Goal: Task Accomplishment & Management: Complete application form

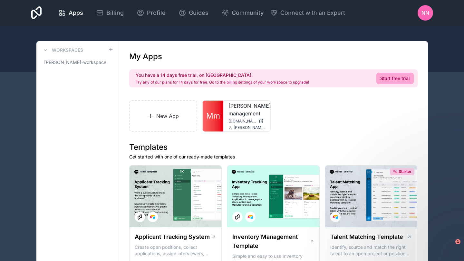
click at [419, 15] on div "nn" at bounding box center [424, 12] width 15 height 15
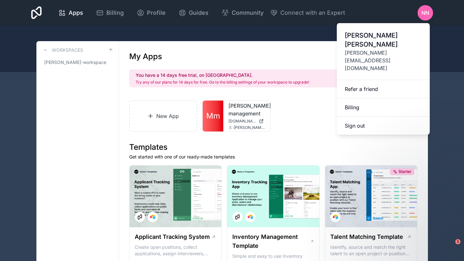
click at [293, 126] on div "New App Mm [PERSON_NAME]-management [DOMAIN_NAME] [PERSON_NAME][EMAIL_ADDRESS][…" at bounding box center [273, 116] width 288 height 32
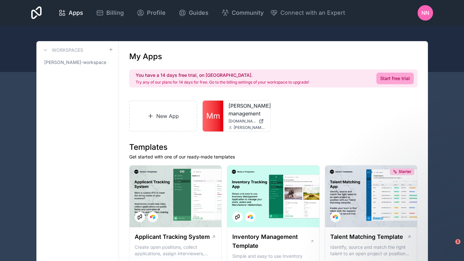
click at [245, 118] on div "[PERSON_NAME]-management [DOMAIN_NAME] [PERSON_NAME][EMAIL_ADDRESS][DOMAIN_NAME]" at bounding box center [246, 116] width 47 height 31
click at [245, 121] on span "[DOMAIN_NAME]" at bounding box center [242, 121] width 28 height 5
click at [183, 110] on link "New App" at bounding box center [163, 116] width 68 height 32
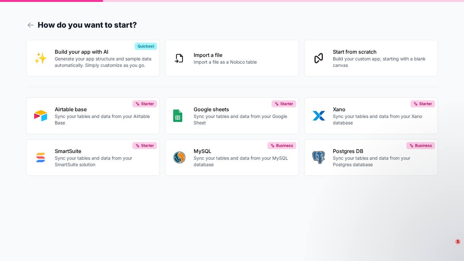
click at [127, 64] on p "Generate your app structure and sample data automatically. Simply customize as …" at bounding box center [103, 62] width 97 height 13
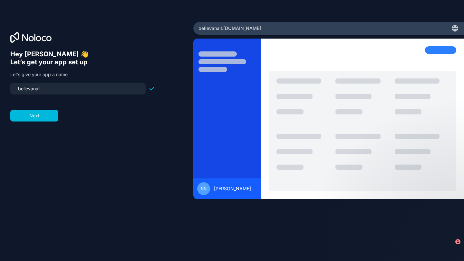
click at [72, 90] on input "bellevanail" at bounding box center [77, 88] width 127 height 9
click at [56, 90] on input "chia-turn" at bounding box center [77, 88] width 127 height 9
type input "[PERSON_NAME]-turn"
click at [48, 118] on button "Next" at bounding box center [34, 116] width 48 height 12
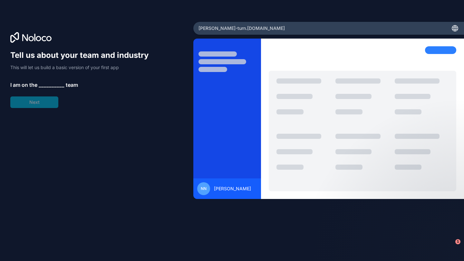
click at [50, 82] on span "__________" at bounding box center [52, 85] width 26 height 8
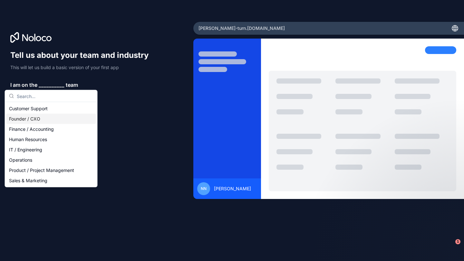
click at [40, 116] on div "Founder / CXO" at bounding box center [50, 119] width 89 height 10
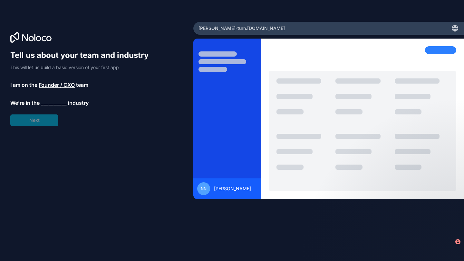
click at [44, 102] on span "__________" at bounding box center [54, 103] width 26 height 8
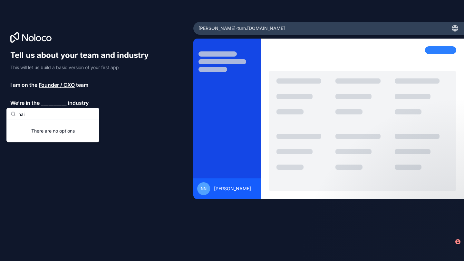
type input "nail"
type input "s"
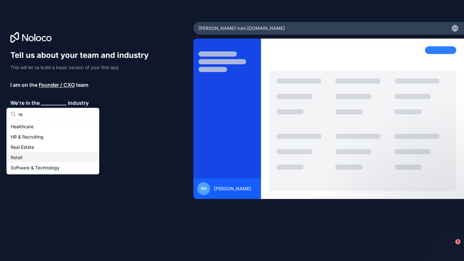
type input "re"
click at [34, 156] on div "Retail" at bounding box center [52, 158] width 89 height 10
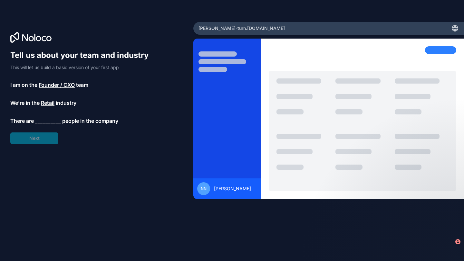
click at [49, 120] on span "__________" at bounding box center [48, 121] width 26 height 8
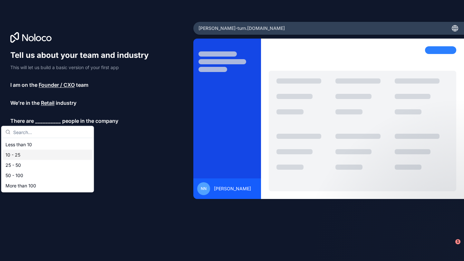
click at [42, 152] on div "10 - 25" at bounding box center [47, 155] width 89 height 10
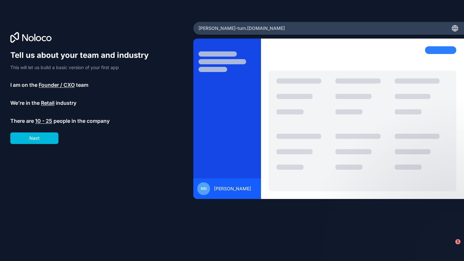
click at [48, 139] on button "Next" at bounding box center [34, 139] width 48 height 12
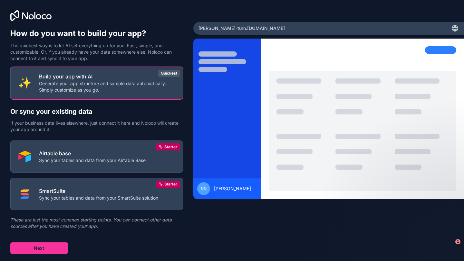
click at [48, 246] on button "Next" at bounding box center [39, 249] width 58 height 12
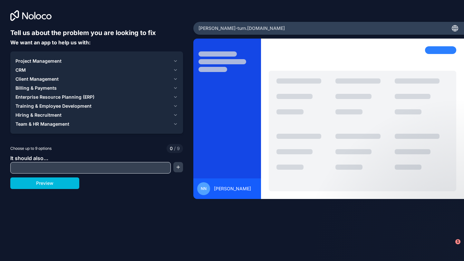
click at [64, 165] on input "text" at bounding box center [90, 168] width 157 height 9
click at [81, 124] on div "Team & HR Management" at bounding box center [92, 124] width 155 height 6
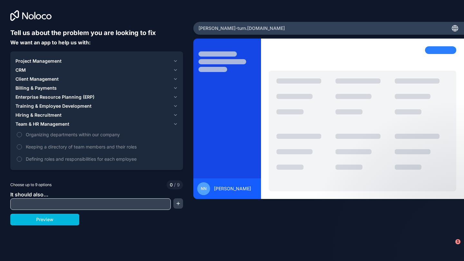
click at [76, 115] on div "Hiring & Recruitment" at bounding box center [92, 115] width 155 height 6
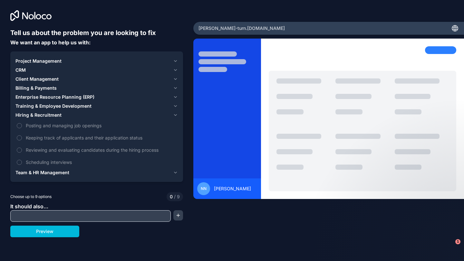
click at [58, 232] on button "Preview" at bounding box center [44, 232] width 69 height 12
click at [61, 102] on button "Training & Employee Development" at bounding box center [96, 106] width 162 height 9
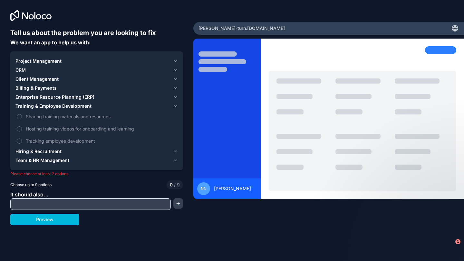
click at [63, 97] on span "Enterprise Resource Planning (ERP)" at bounding box center [54, 97] width 79 height 6
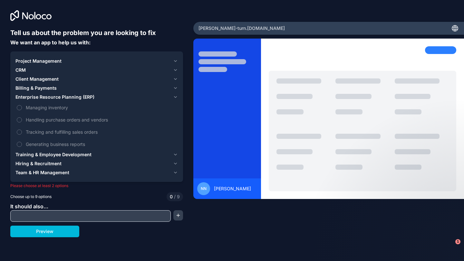
click at [65, 89] on div "Billing & Payments" at bounding box center [92, 88] width 155 height 6
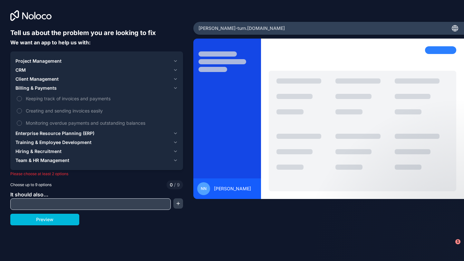
click at [67, 82] on div "Client Management" at bounding box center [92, 79] width 155 height 6
